Goal: Check status

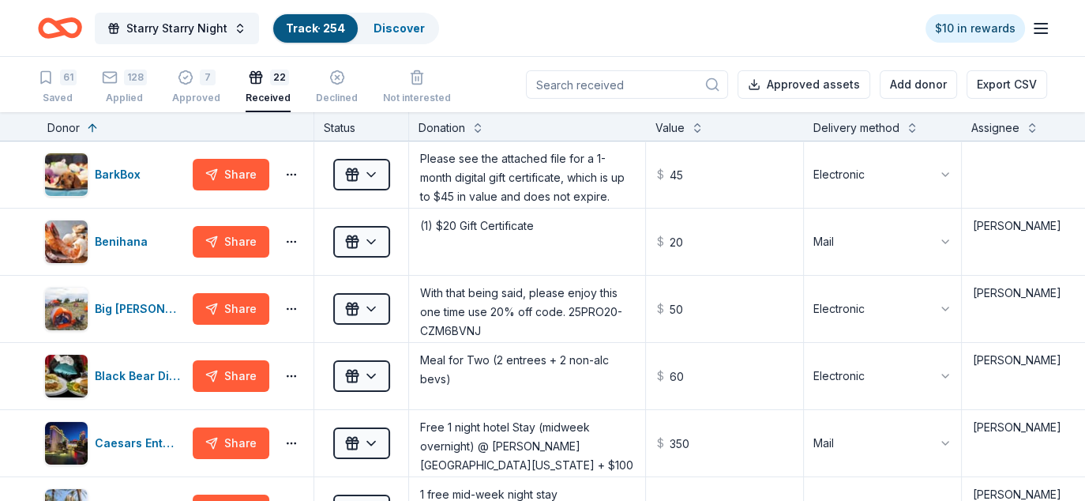
scroll to position [1144, 0]
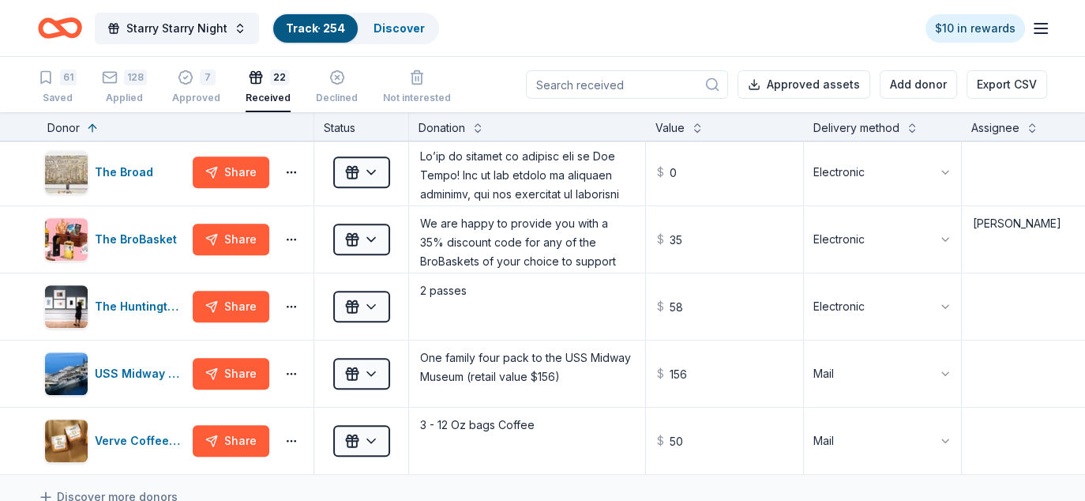
click at [317, 22] on link "Track · 254" at bounding box center [315, 27] width 59 height 13
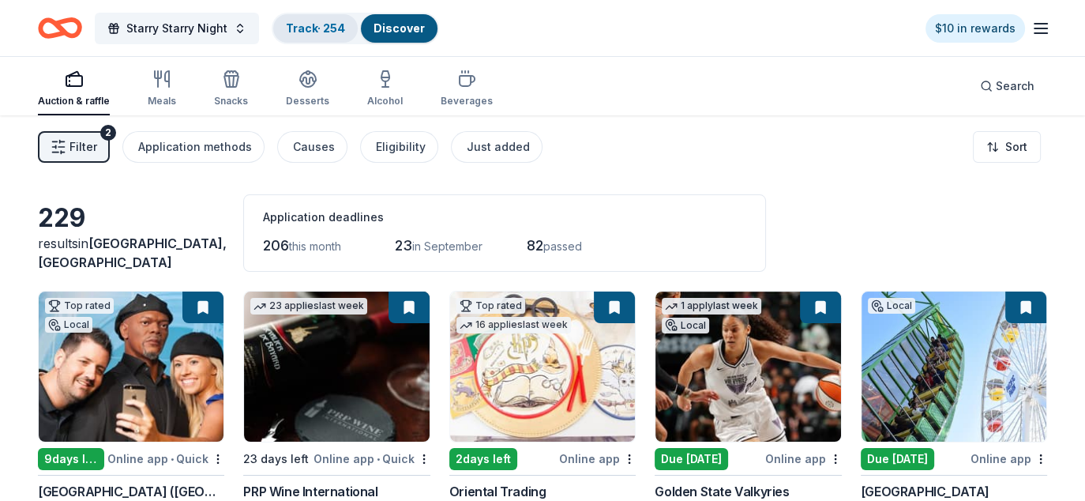
click at [308, 21] on link "Track · 254" at bounding box center [315, 27] width 59 height 13
click at [288, 23] on link "Track · 254" at bounding box center [315, 27] width 59 height 13
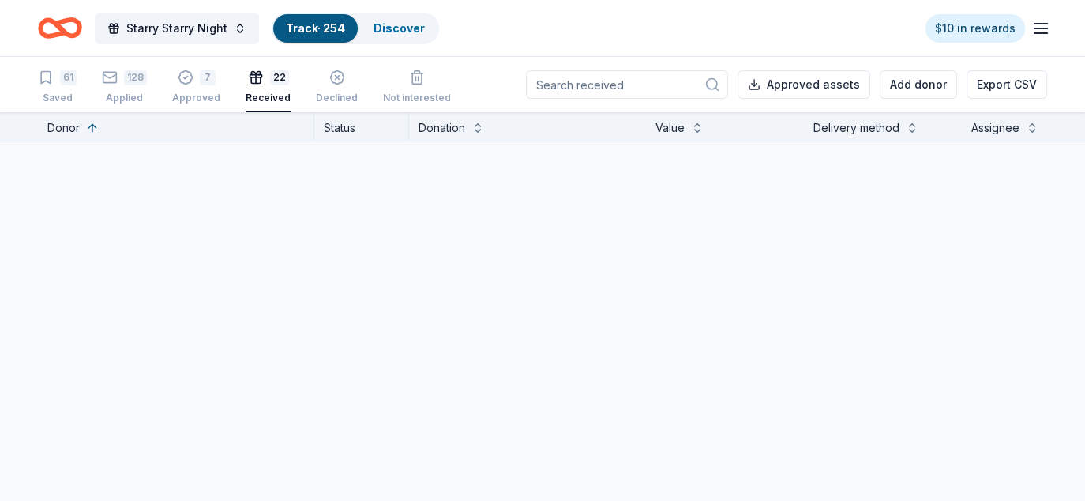
scroll to position [1, 0]
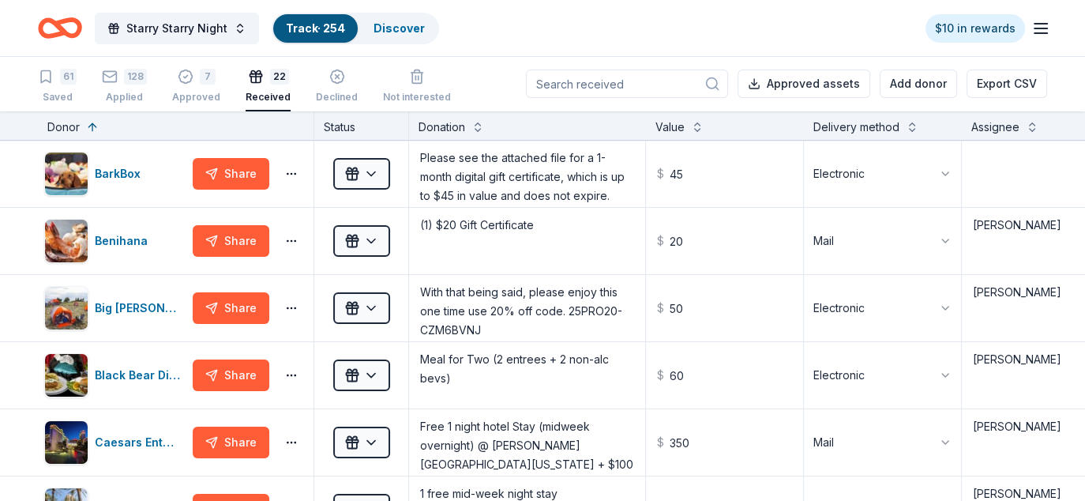
click at [301, 21] on link "Track · 254" at bounding box center [315, 27] width 59 height 13
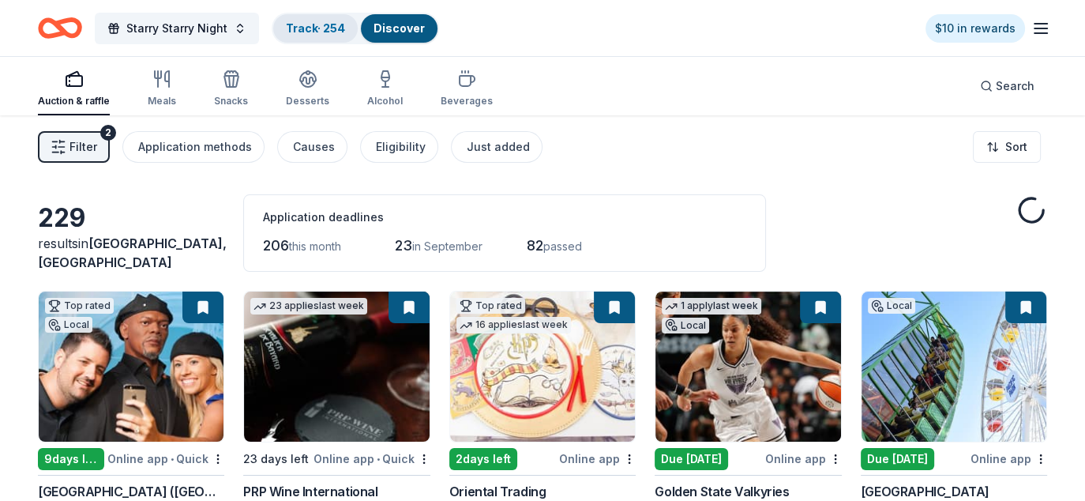
click at [323, 27] on link "Track · 254" at bounding box center [315, 27] width 59 height 13
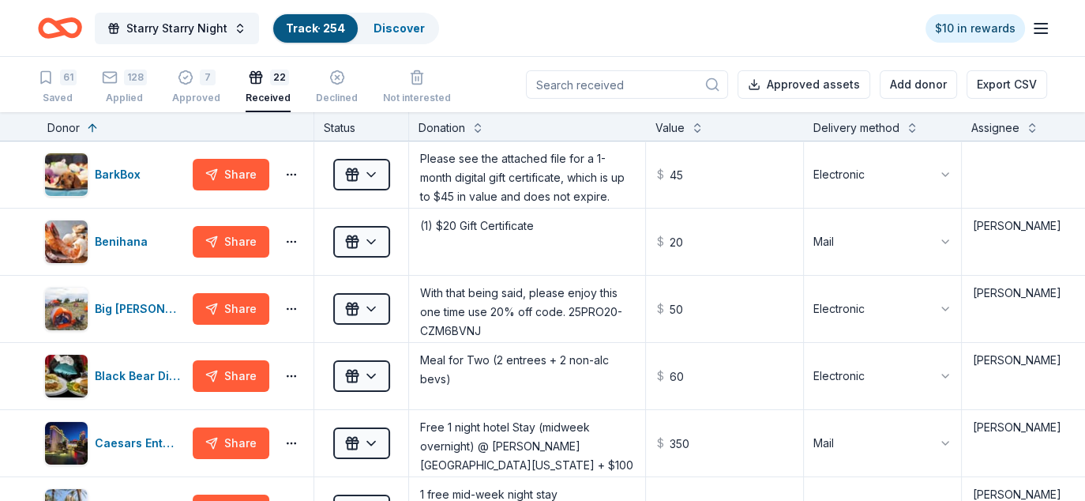
scroll to position [1, 0]
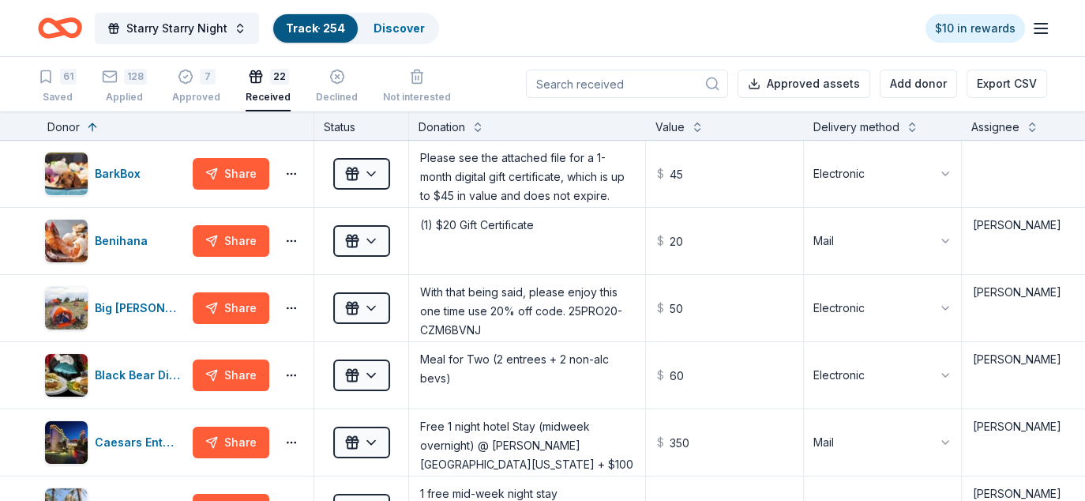
click at [318, 27] on link "Track · 254" at bounding box center [315, 27] width 59 height 13
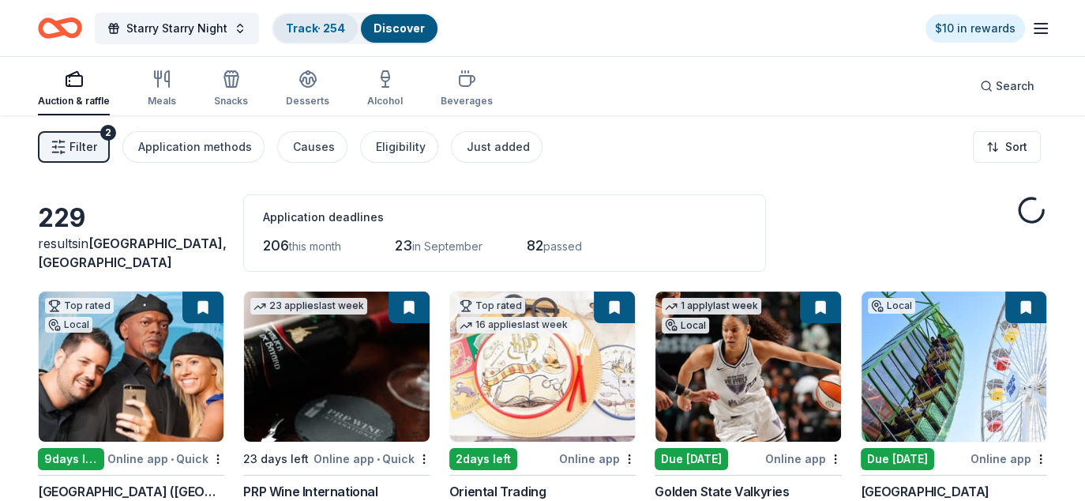
drag, startPoint x: 293, startPoint y: 28, endPoint x: 315, endPoint y: 28, distance: 22.1
click at [294, 28] on link "Track · 254" at bounding box center [315, 27] width 59 height 13
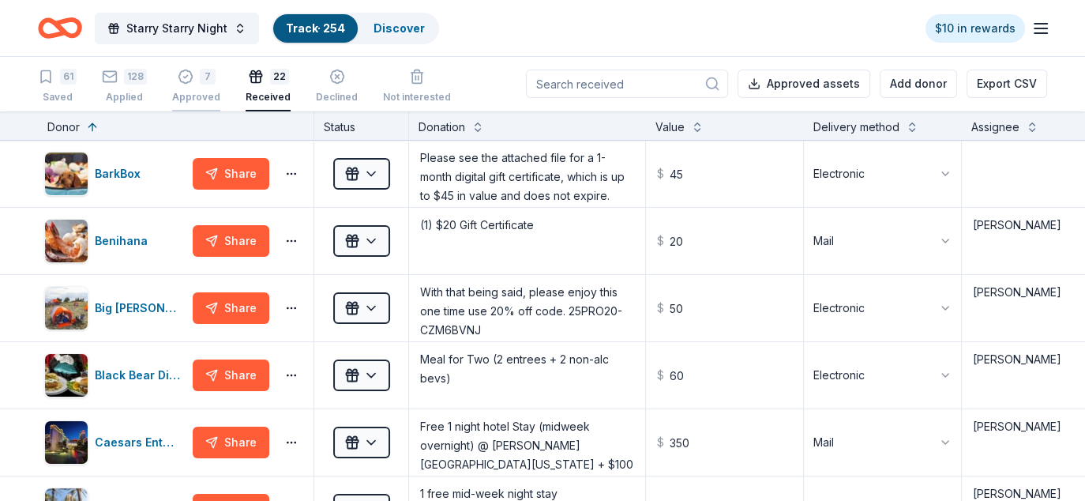
click at [179, 84] on div "7 Approved" at bounding box center [196, 86] width 48 height 35
